Goal: Find specific page/section

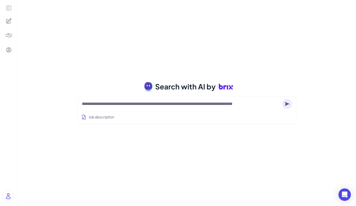
click at [125, 103] on textarea at bounding box center [181, 104] width 199 height 6
click at [10, 8] on icon at bounding box center [9, 8] width 6 height 6
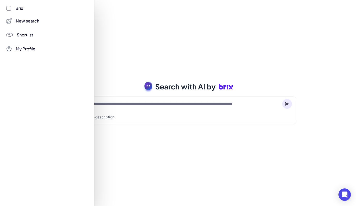
click at [114, 40] on div at bounding box center [178, 103] width 356 height 206
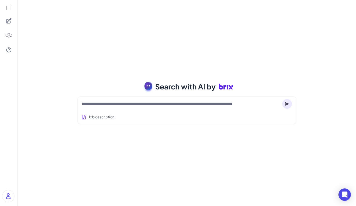
click at [171, 109] on div at bounding box center [187, 104] width 210 height 10
click at [176, 104] on textarea at bounding box center [181, 104] width 199 height 6
click at [199, 105] on textarea at bounding box center [181, 104] width 199 height 6
type textarea "*"
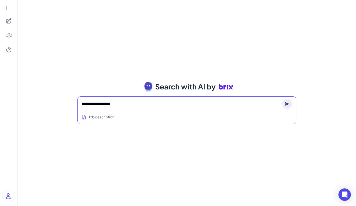
type textarea "**********"
click at [285, 104] on circle at bounding box center [288, 104] width 10 height 10
click at [287, 103] on circle at bounding box center [288, 105] width 10 height 10
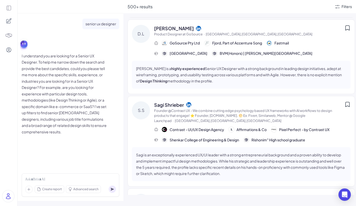
scroll to position [313, 0]
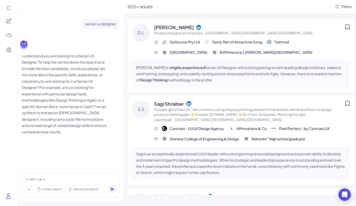
click at [174, 27] on span "[PERSON_NAME]" at bounding box center [174, 27] width 40 height 7
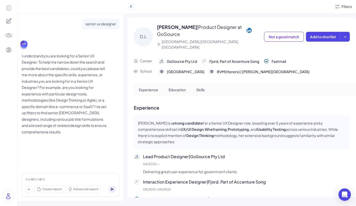
click at [132, 6] on icon at bounding box center [131, 6] width 5 height 5
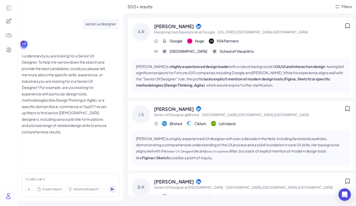
click at [8, 6] on icon at bounding box center [8, 8] width 4 height 4
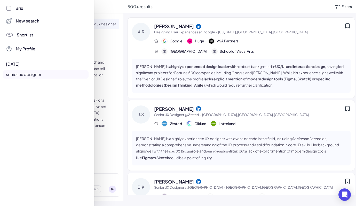
click at [26, 10] on div "Brix" at bounding box center [47, 8] width 83 height 6
click at [23, 22] on span "New search" at bounding box center [28, 21] width 24 height 6
